Goal: Ask a question

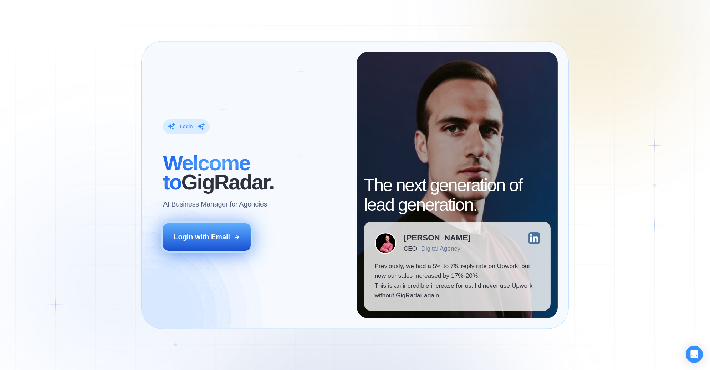
click at [220, 239] on div "Login with Email" at bounding box center [202, 237] width 56 height 10
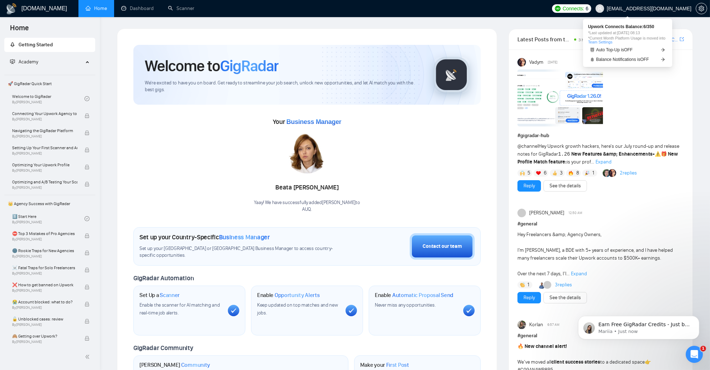
click at [591, 12] on span "Connects: 6" at bounding box center [571, 8] width 39 height 9
click at [629, 53] on link "Auto Top-Up is OFF" at bounding box center [627, 49] width 79 height 7
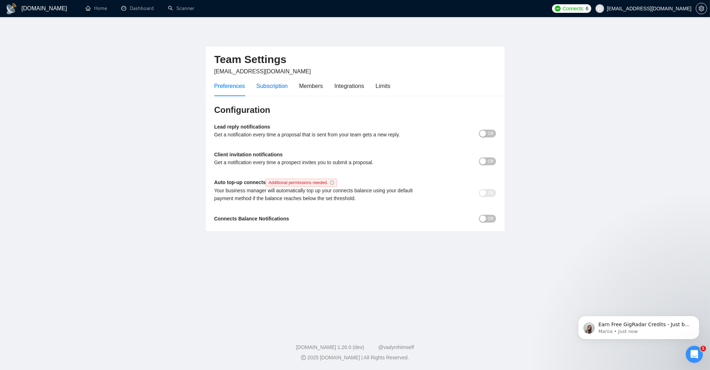
click at [273, 86] on div "Subscription" at bounding box center [271, 86] width 31 height 9
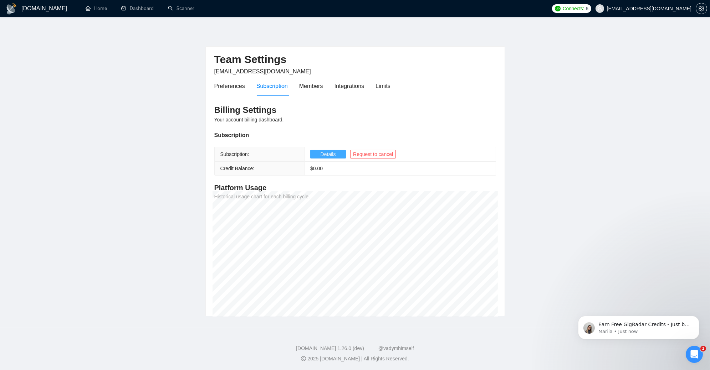
click at [329, 156] on span "Details" at bounding box center [327, 154] width 15 height 8
click at [321, 151] on span "Details" at bounding box center [327, 154] width 15 height 8
click at [375, 88] on div "Preferences Subscription Members Integrations Limits" at bounding box center [302, 86] width 176 height 20
click at [381, 88] on div "Limits" at bounding box center [382, 86] width 15 height 9
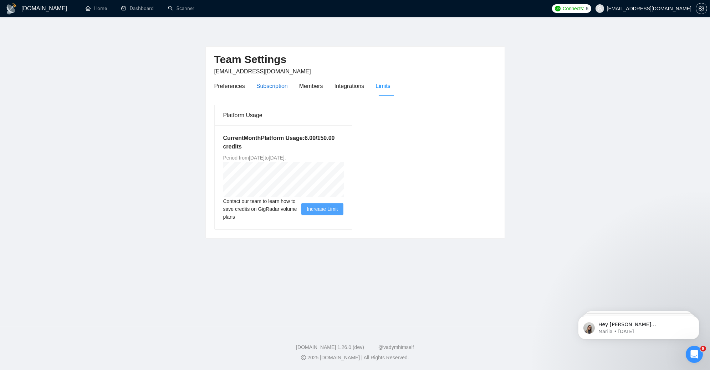
click at [274, 84] on div "Subscription" at bounding box center [271, 86] width 31 height 9
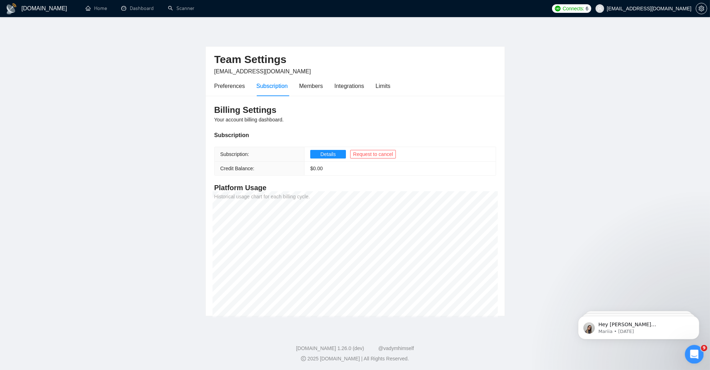
click at [694, 354] on icon "Open Intercom Messenger" at bounding box center [692, 354] width 5 height 6
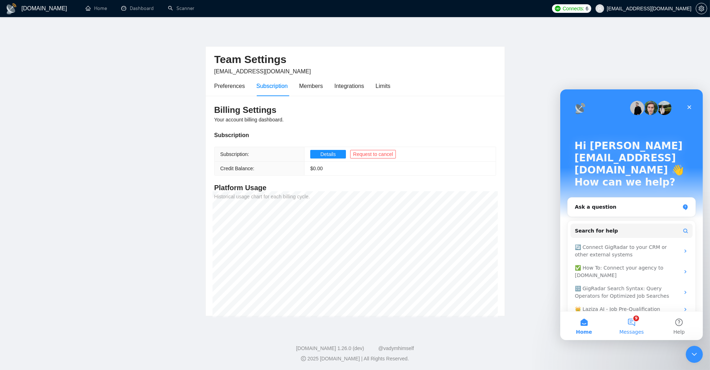
click at [630, 321] on button "9 Messages" at bounding box center [630, 326] width 47 height 29
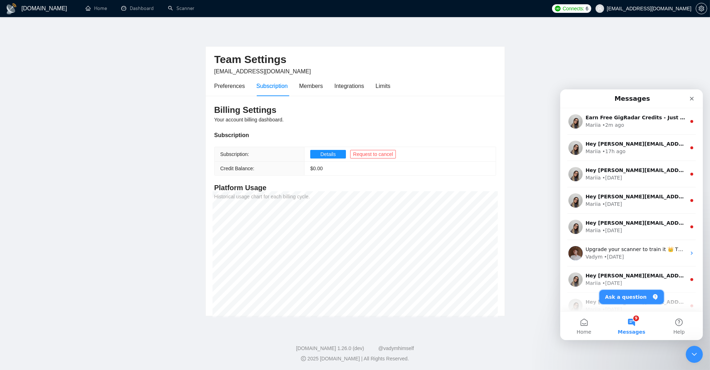
click at [625, 299] on button "Ask a question" at bounding box center [631, 297] width 65 height 14
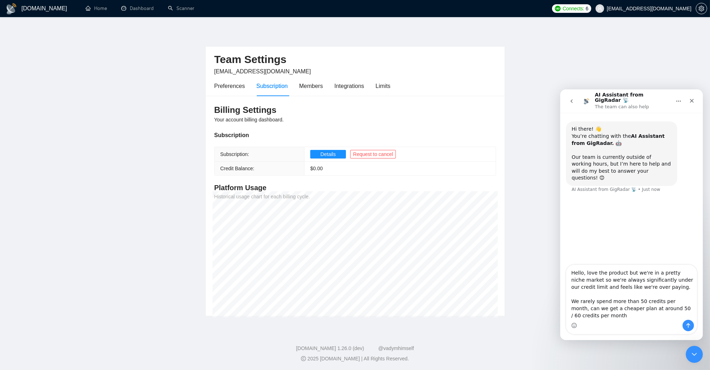
type textarea "Hello, love the product but we're in a pretty niche market so we're always sign…"
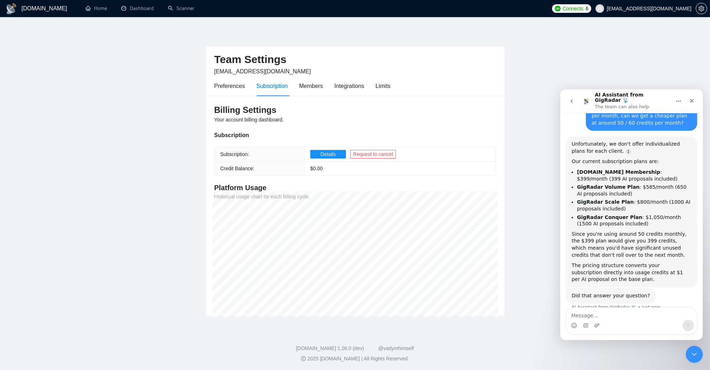
scroll to position [120, 0]
